Goal: Transaction & Acquisition: Obtain resource

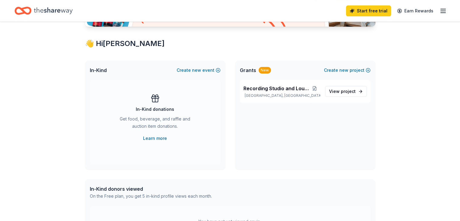
scroll to position [96, 0]
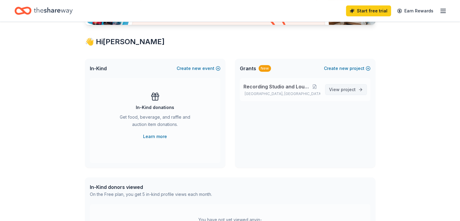
click at [346, 90] on span "project" at bounding box center [348, 89] width 15 height 5
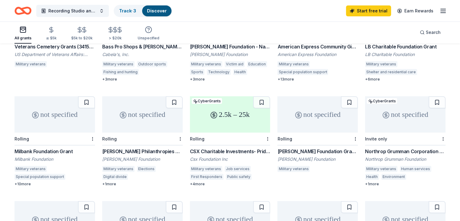
scroll to position [119, 0]
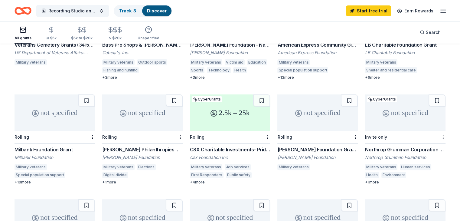
click at [236, 146] on div "CSX Charitable Investments- Pride in Service Grants" at bounding box center [230, 149] width 80 height 7
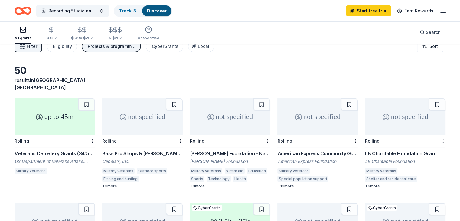
scroll to position [1, 0]
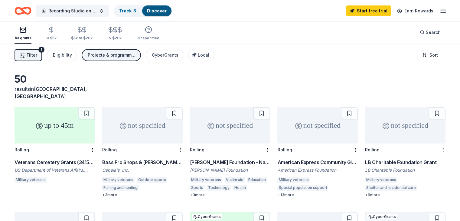
click at [47, 158] on div "Veterans Cemetery Grants (341508)" at bounding box center [55, 161] width 80 height 7
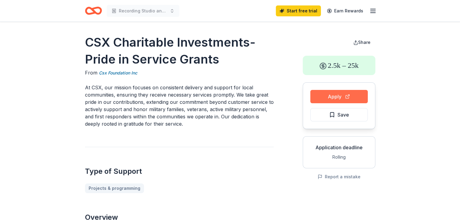
click at [339, 96] on button "Apply" at bounding box center [338, 96] width 57 height 13
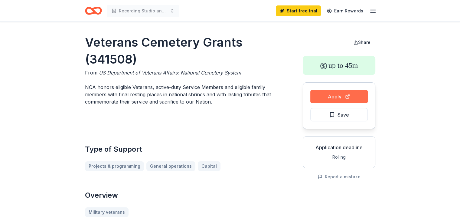
click at [331, 98] on button "Apply" at bounding box center [338, 96] width 57 height 13
